Goal: Task Accomplishment & Management: Use online tool/utility

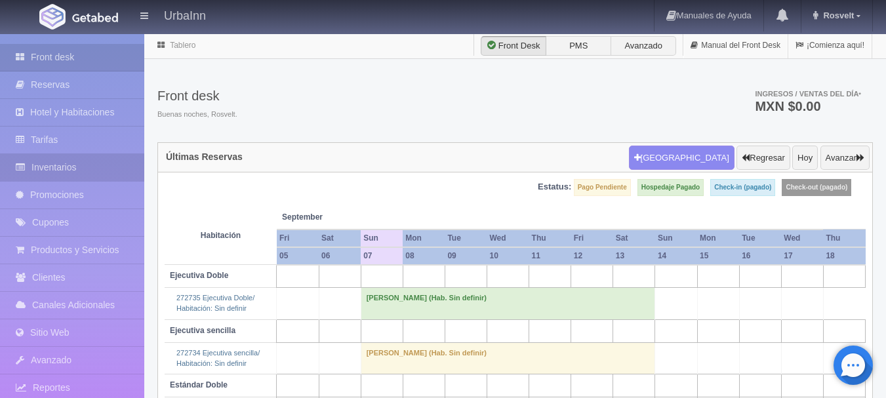
click at [67, 165] on link "Inventarios" at bounding box center [72, 167] width 144 height 27
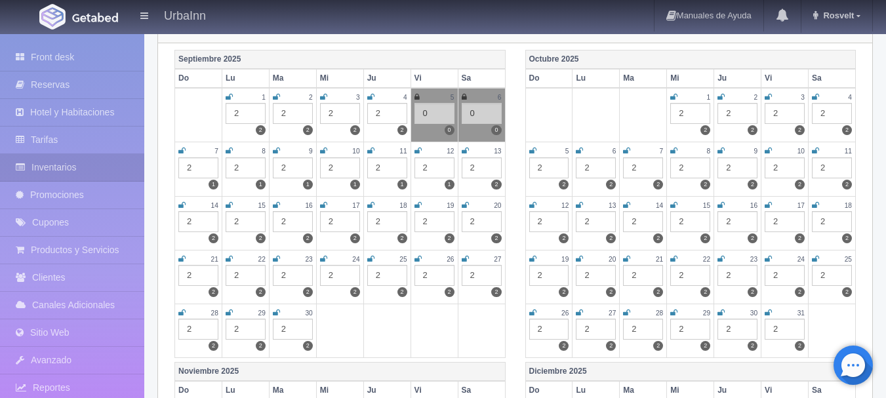
scroll to position [173, 0]
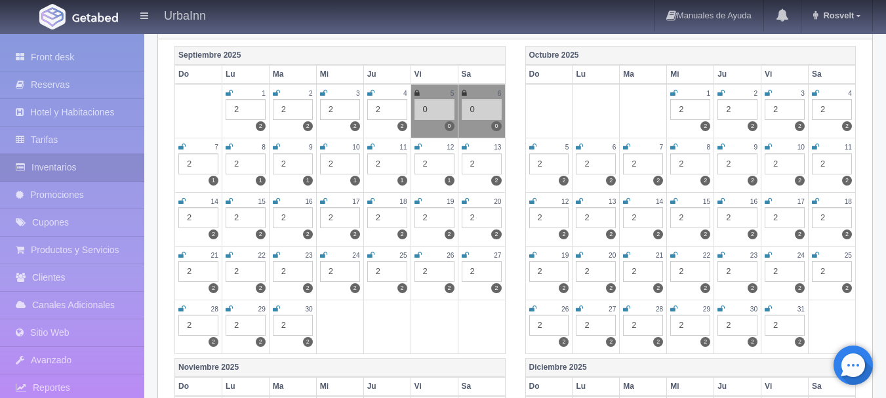
click at [518, 46] on div "Octubre 2025 Do Lu Ma Mi Ju Vi Sa 1 2 2 2 2 2 3 2 2 4 2 2 5 2 2 6 2 2 7 2 2 8 2…" at bounding box center [691, 202] width 351 height 312
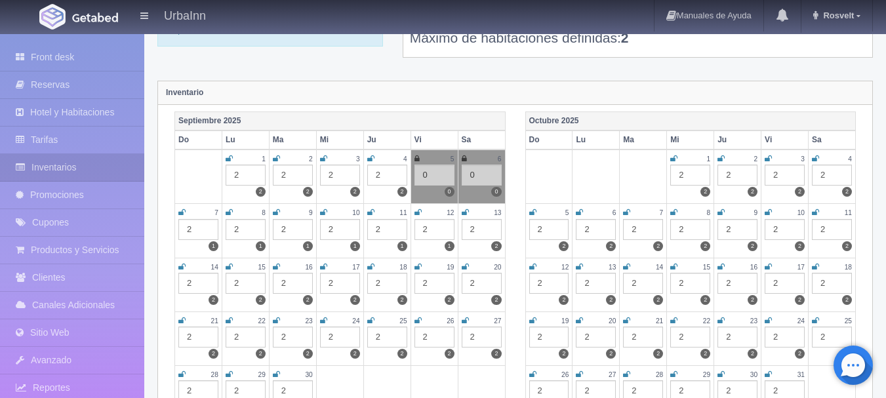
scroll to position [0, 0]
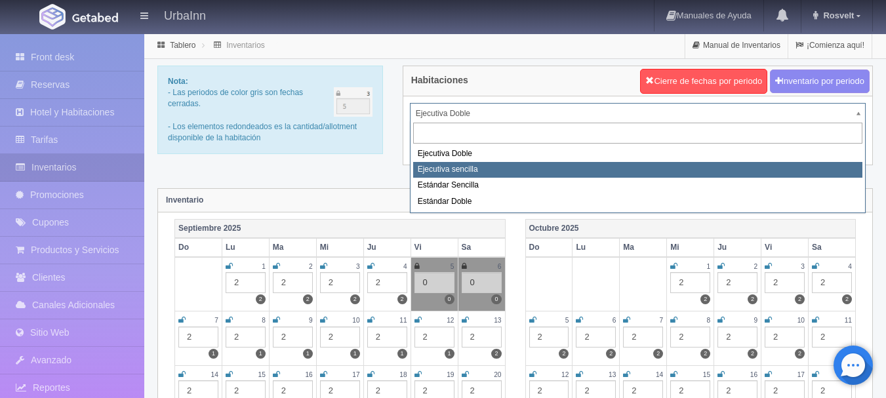
select select "1738"
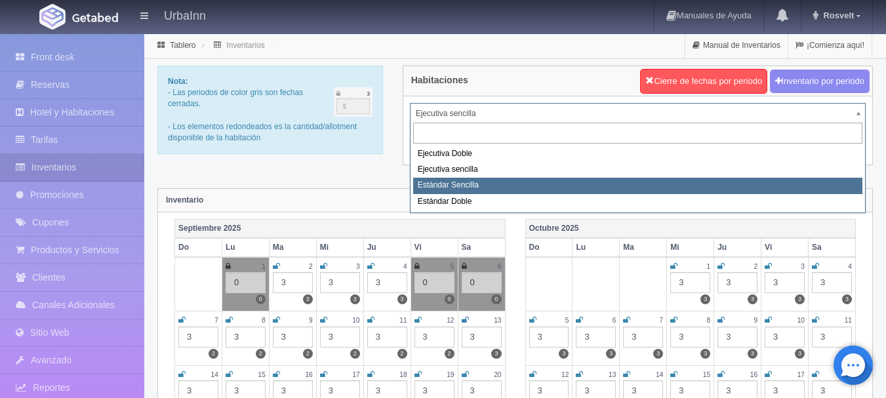
select select "1739"
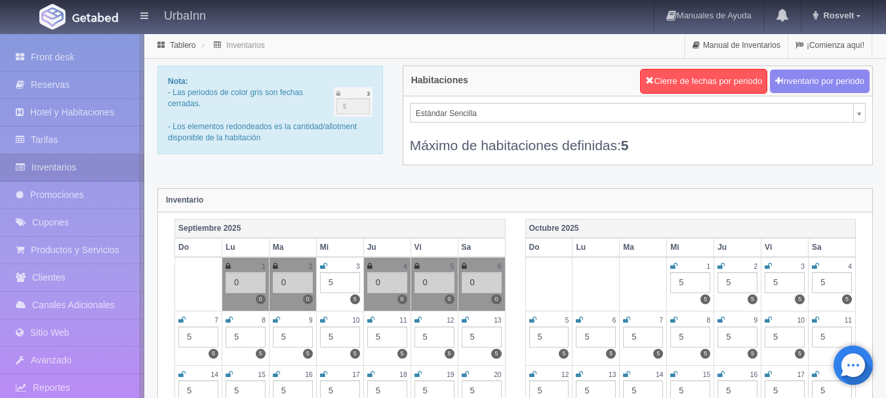
select select "1740"
